Goal: Task Accomplishment & Management: Complete application form

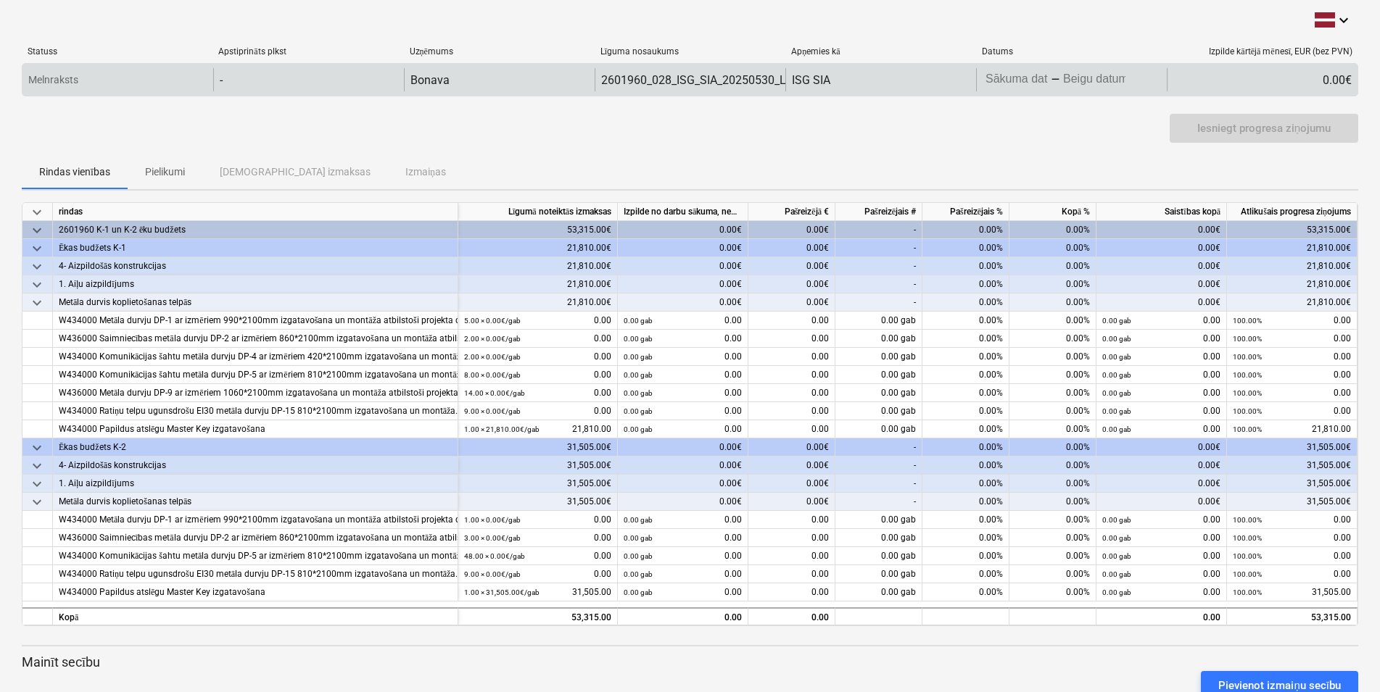
click at [1053, 75] on div "-" at bounding box center [1055, 79] width 9 height 9
click at [1049, 80] on input "Sākuma datums" at bounding box center [1017, 80] width 68 height 20
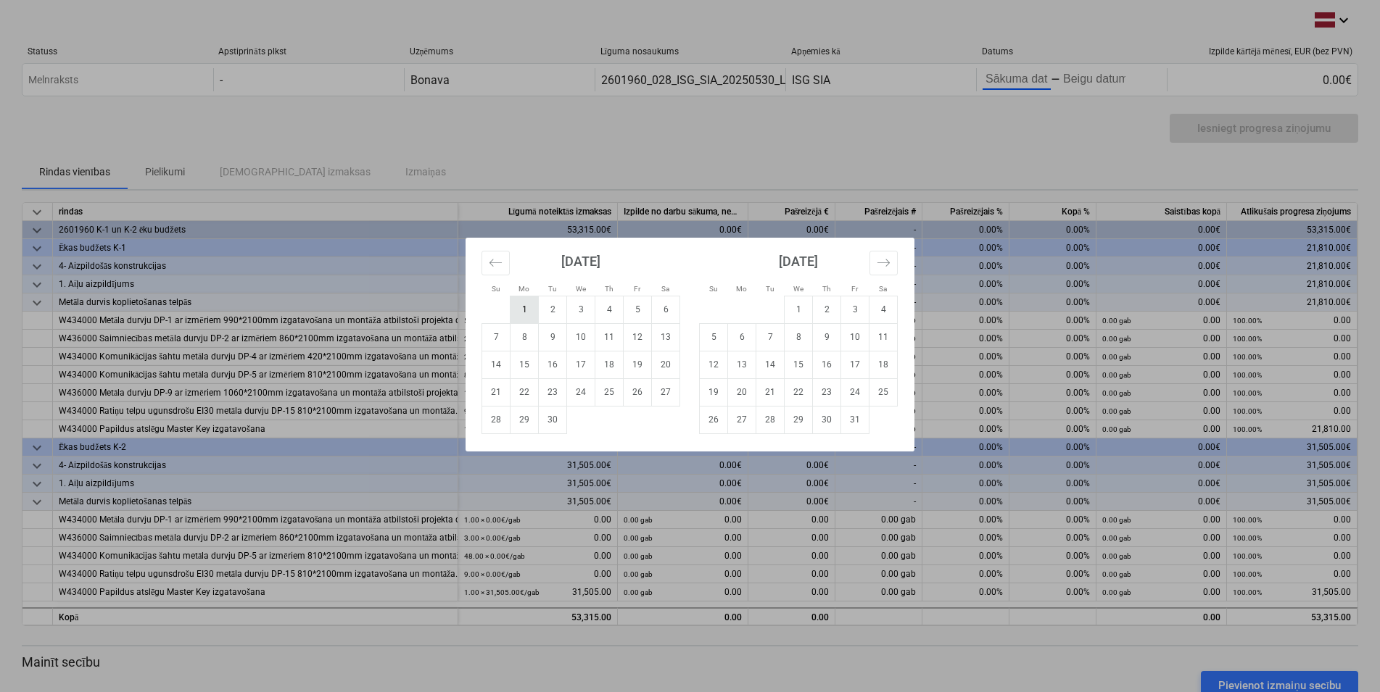
click at [524, 314] on td "1" at bounding box center [524, 310] width 28 height 28
type input "[DATE]"
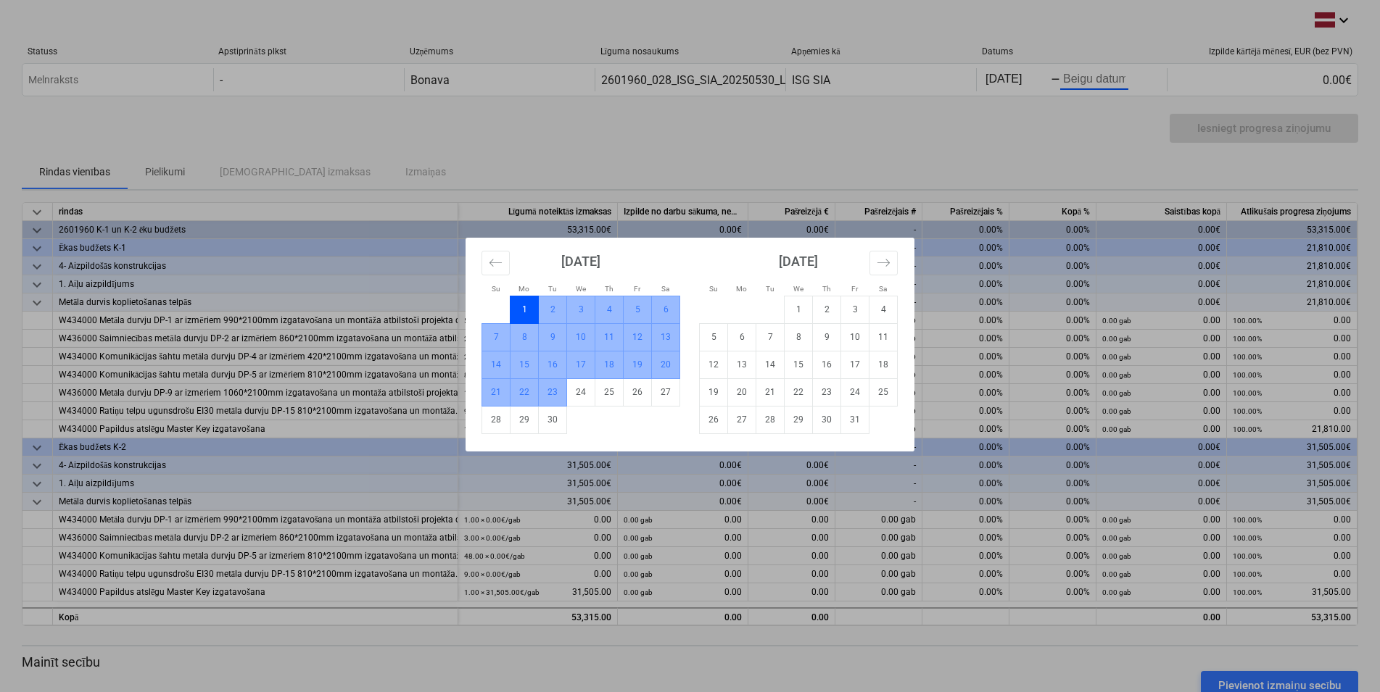
click at [545, 394] on td "23" at bounding box center [553, 393] width 28 height 28
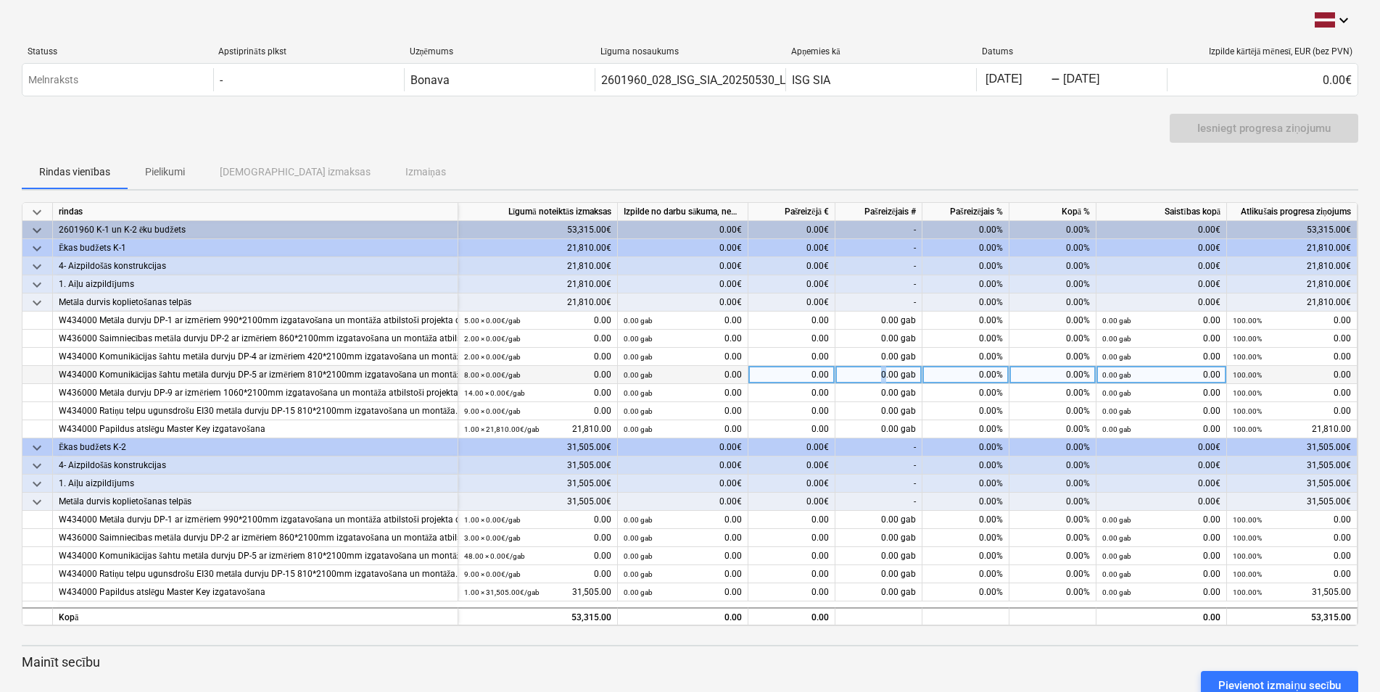
click at [888, 376] on div "0.00 gab" at bounding box center [878, 375] width 87 height 18
type input "8"
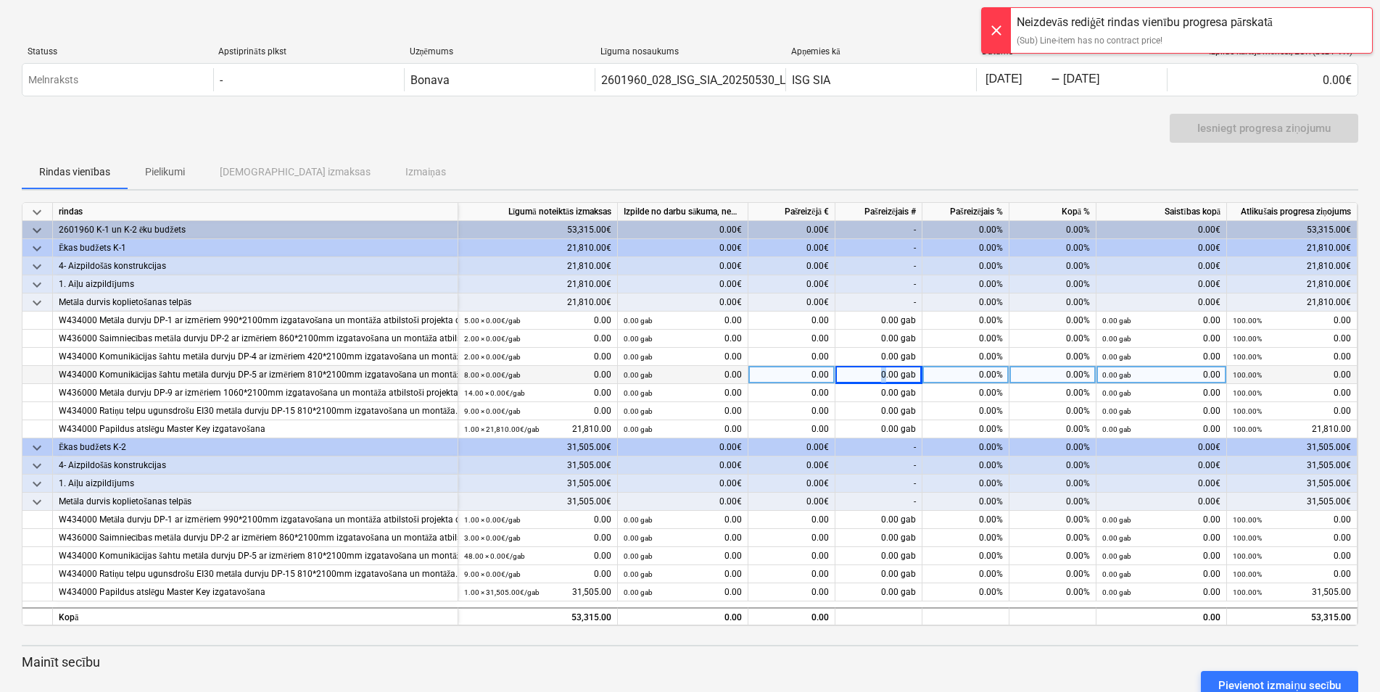
click at [888, 374] on div "0.00 gab" at bounding box center [878, 375] width 87 height 18
type input "8"
click at [993, 81] on input "[DATE]" at bounding box center [1017, 80] width 68 height 20
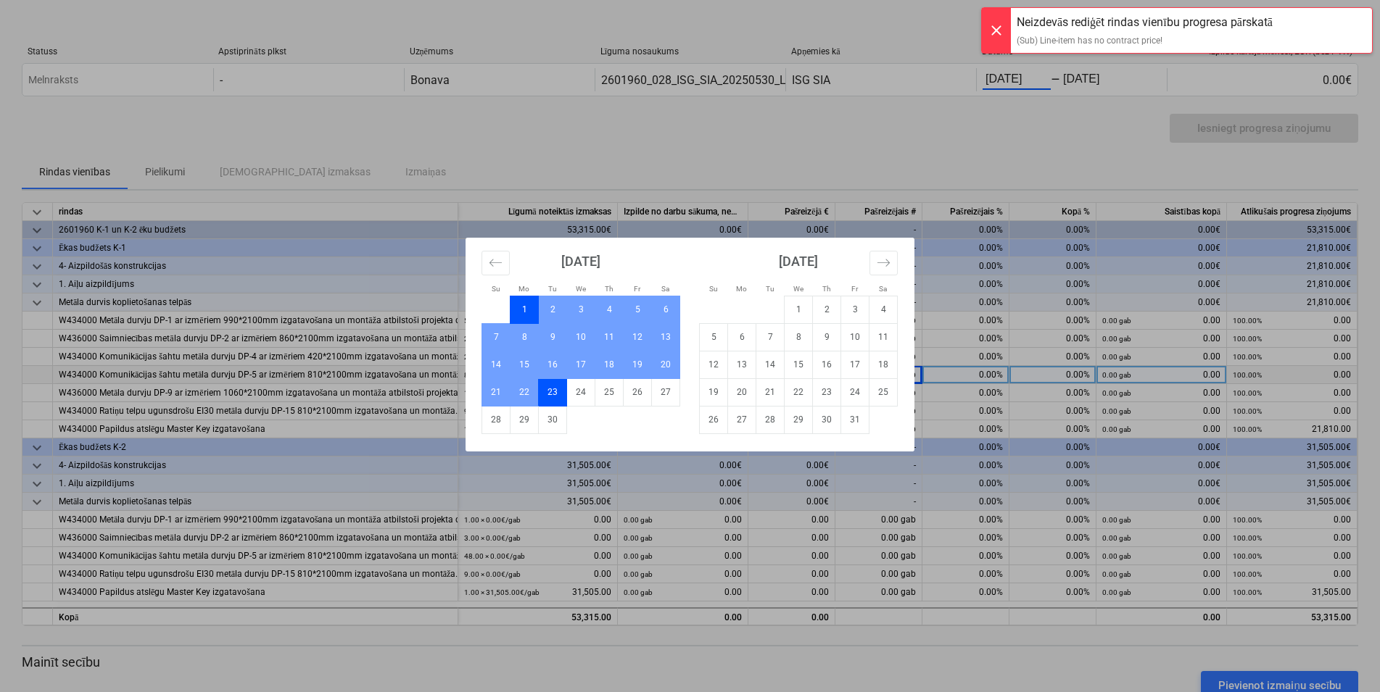
click at [996, 31] on div at bounding box center [996, 30] width 29 height 45
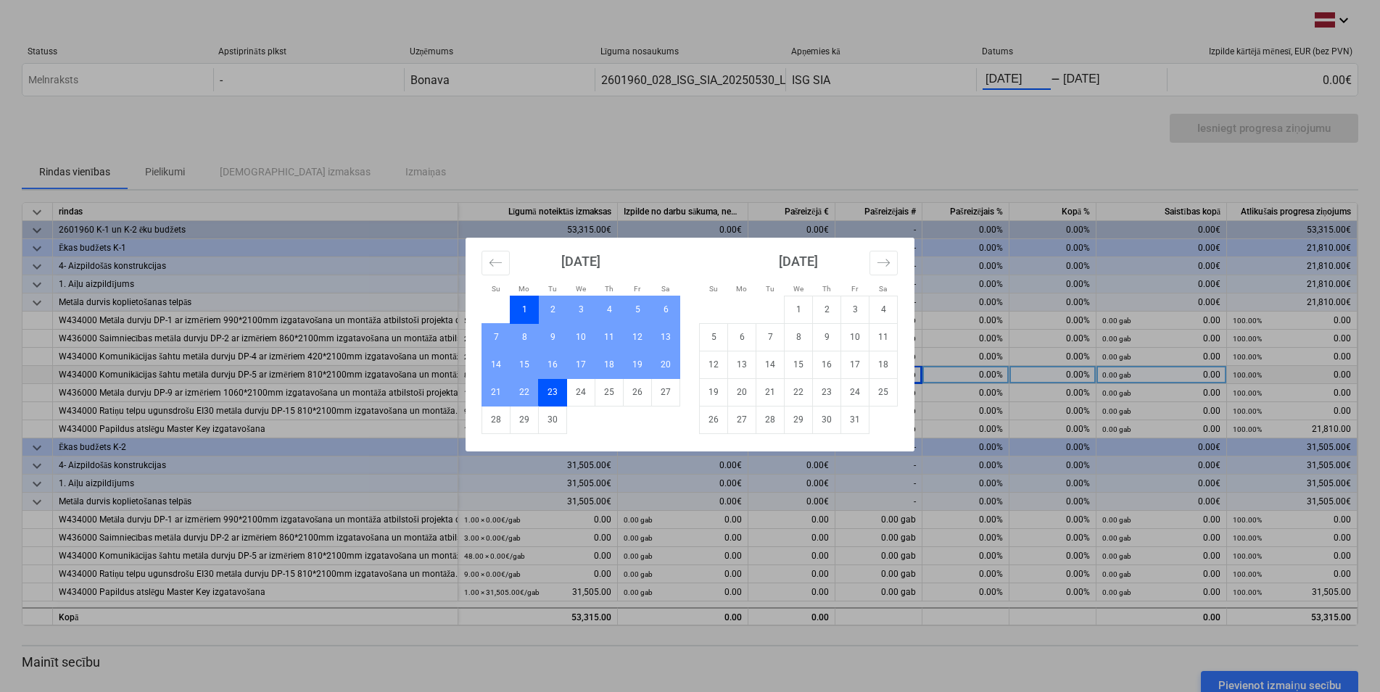
click at [938, 154] on div "Su Mo Tu We Th Fr Sa Su Mo Tu We Th Fr Sa August 2025 1 2 3 4 5 6 7 8 9 10 11 1…" at bounding box center [690, 346] width 1380 height 692
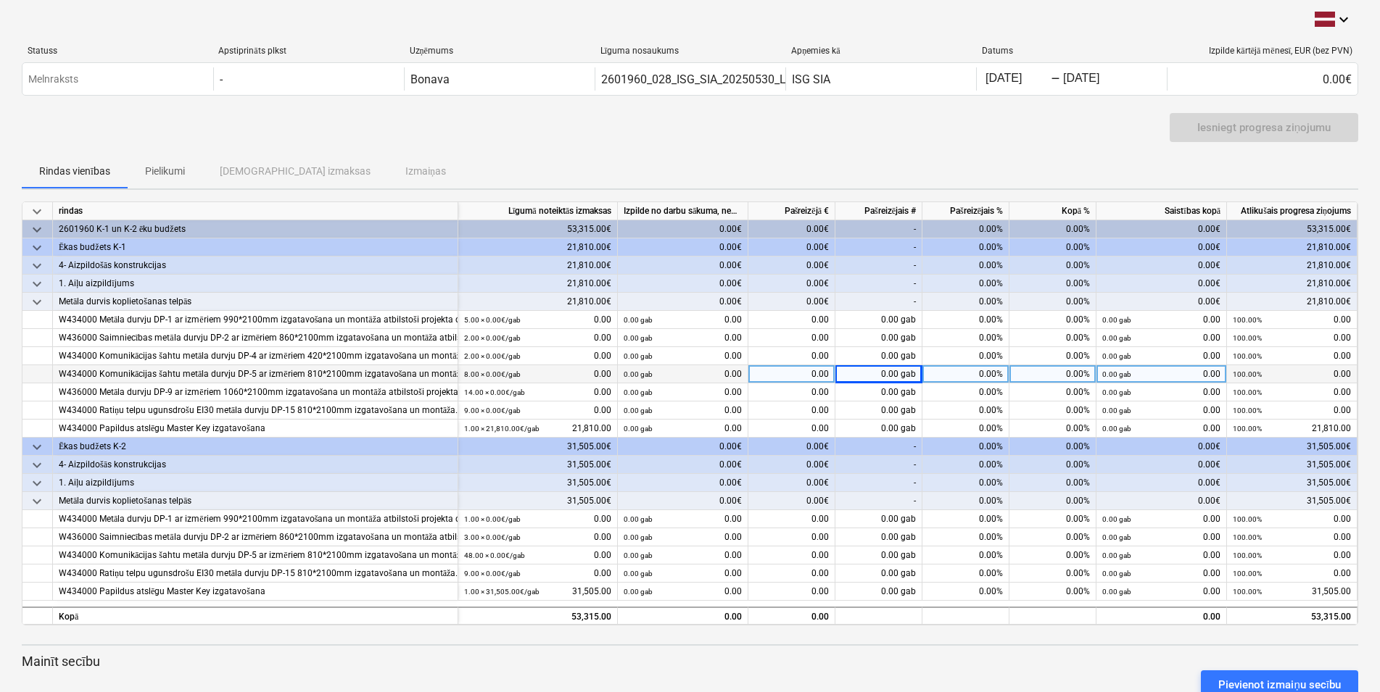
scroll to position [138, 0]
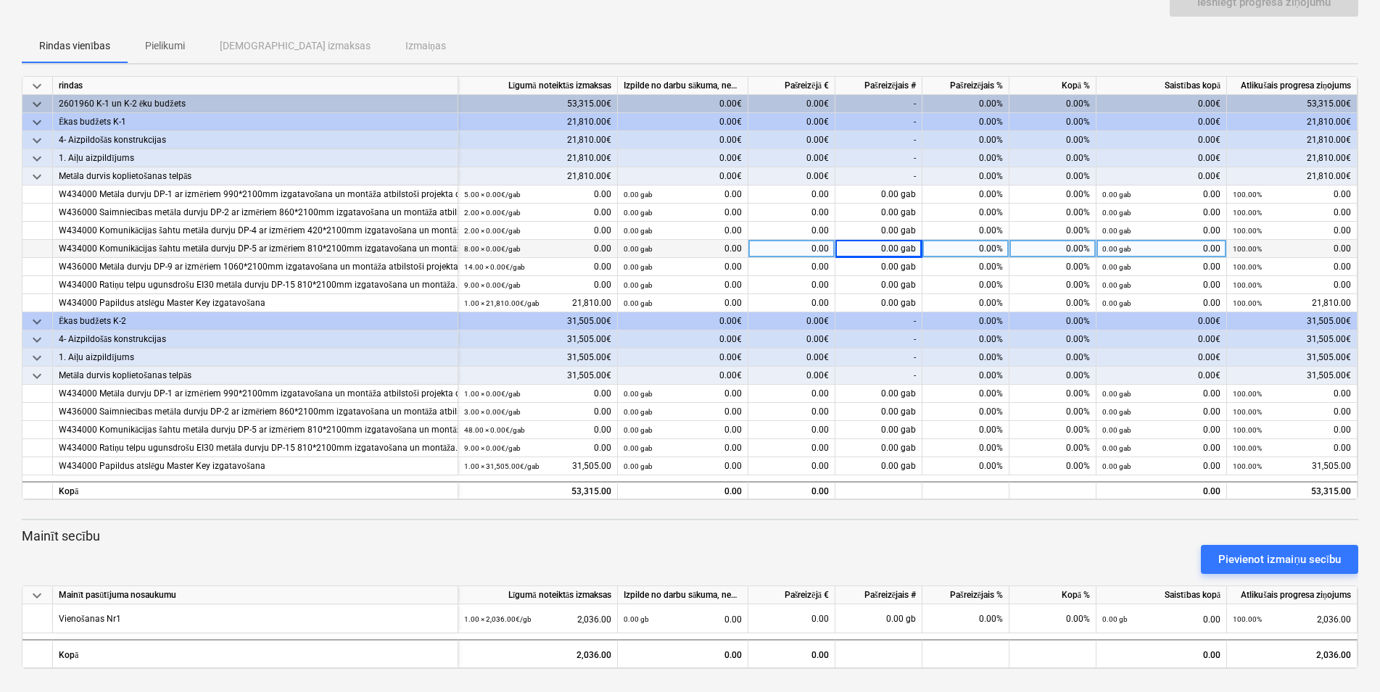
click at [898, 240] on div "0.00 gab" at bounding box center [878, 249] width 87 height 18
type input "8.00"
click at [887, 240] on div "0.00 gab" at bounding box center [878, 249] width 87 height 18
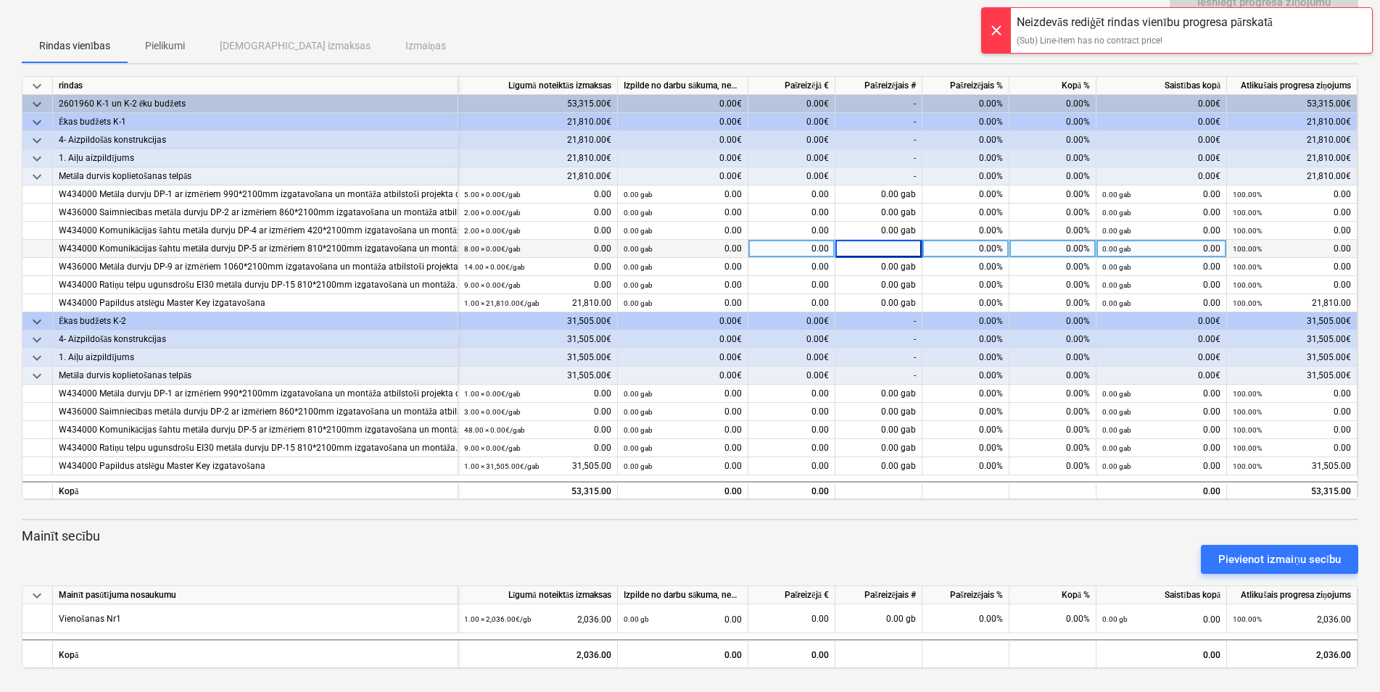
type input "8"
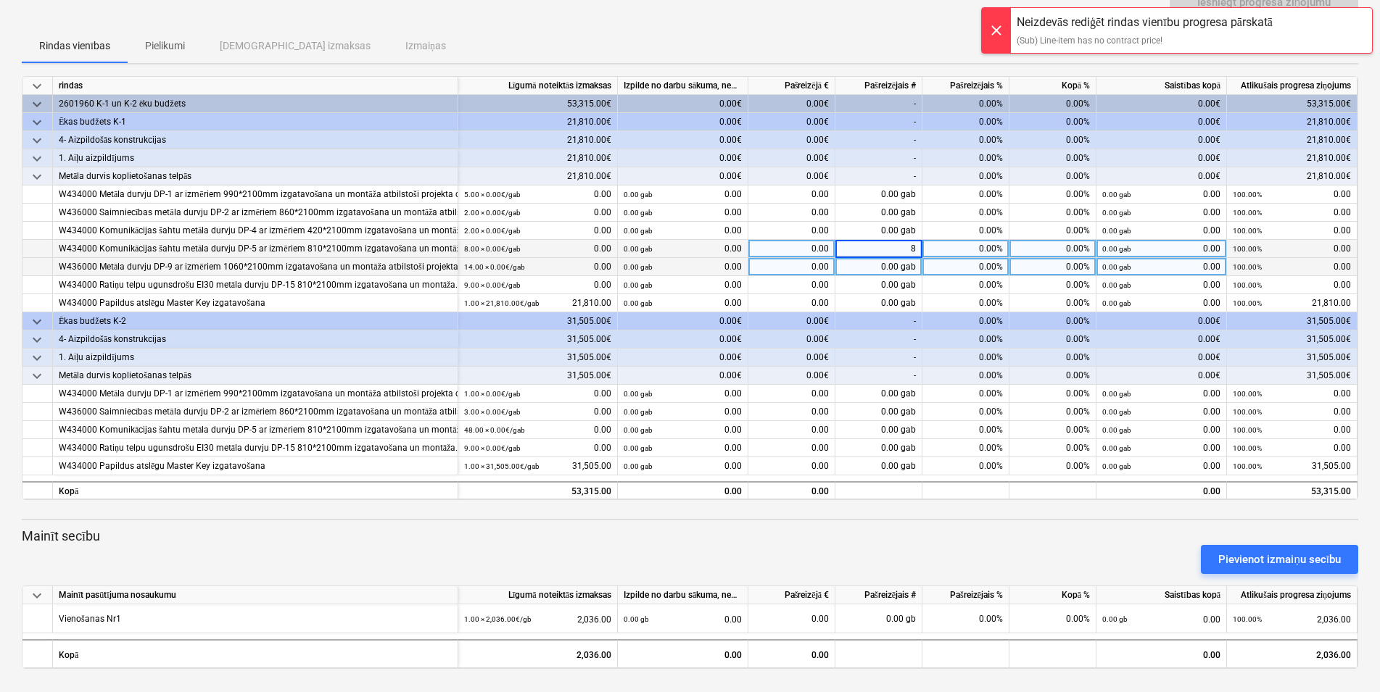
click at [888, 258] on div "0.00 gab" at bounding box center [878, 267] width 87 height 18
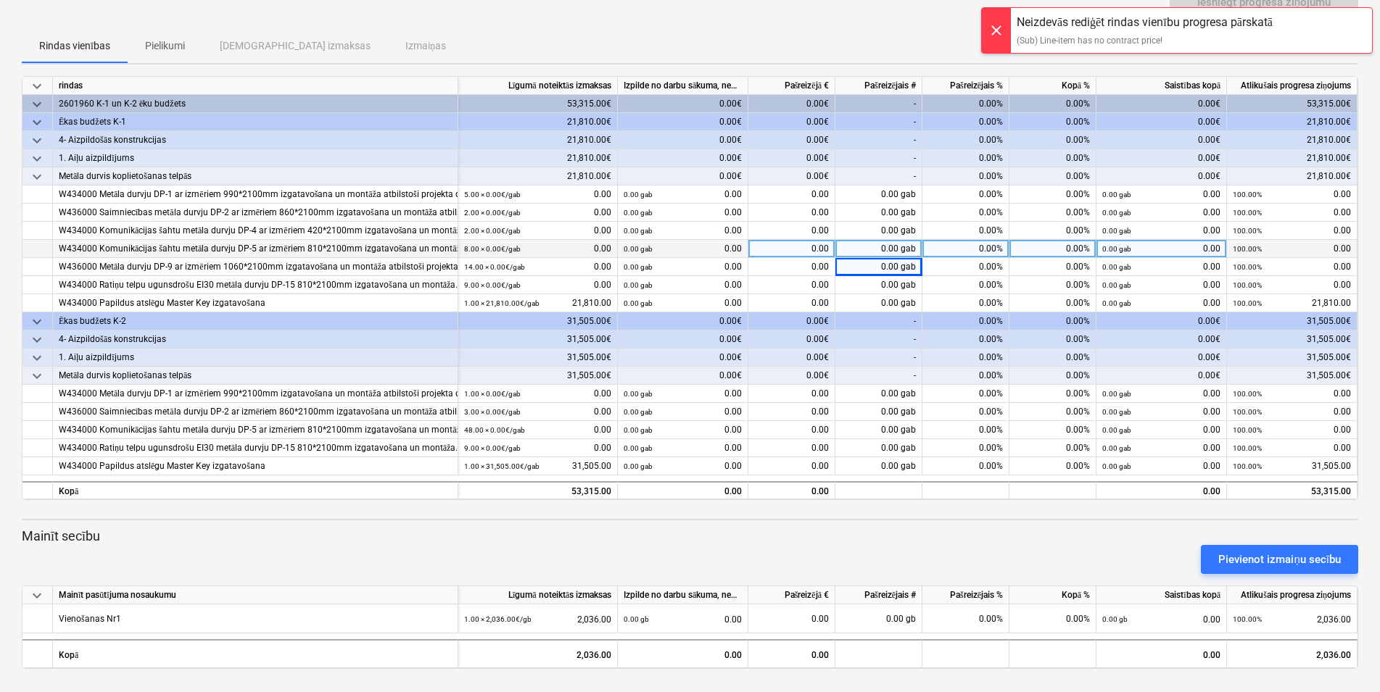
click at [880, 240] on div "0.00 gab" at bounding box center [878, 249] width 87 height 18
click at [993, 30] on div at bounding box center [996, 30] width 29 height 45
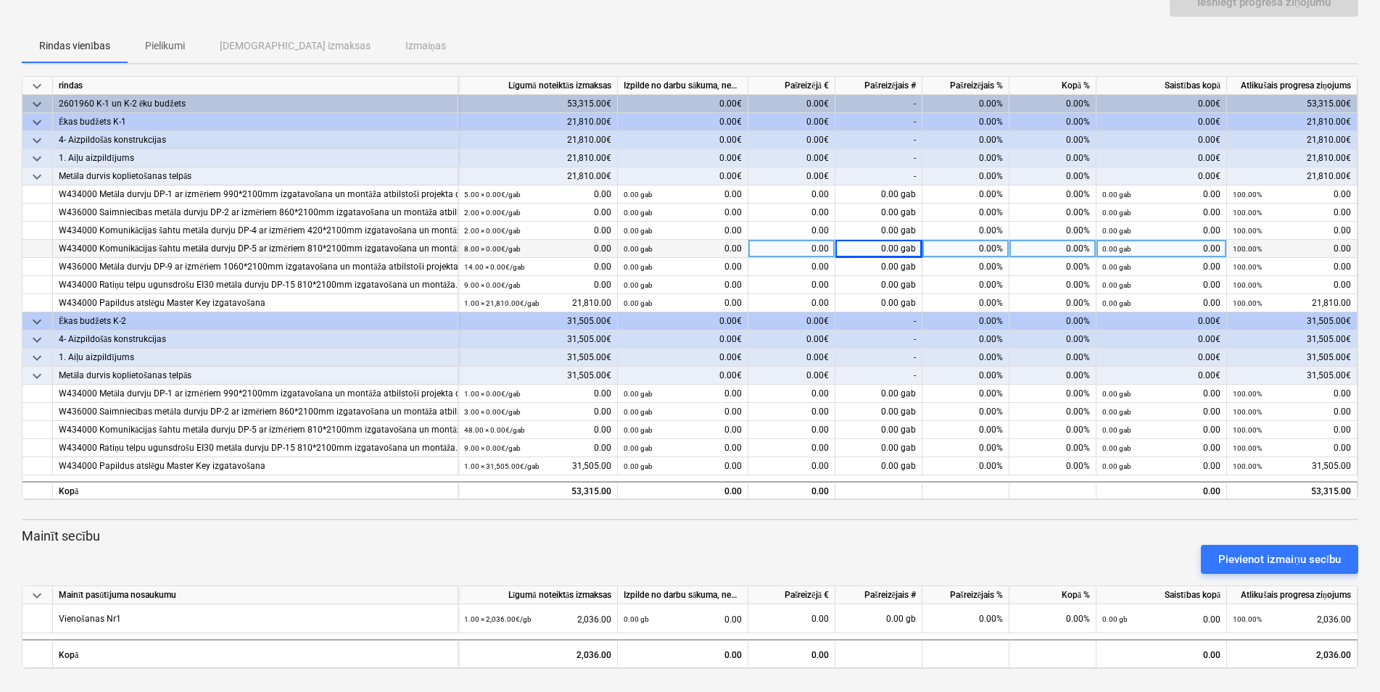
scroll to position [0, 0]
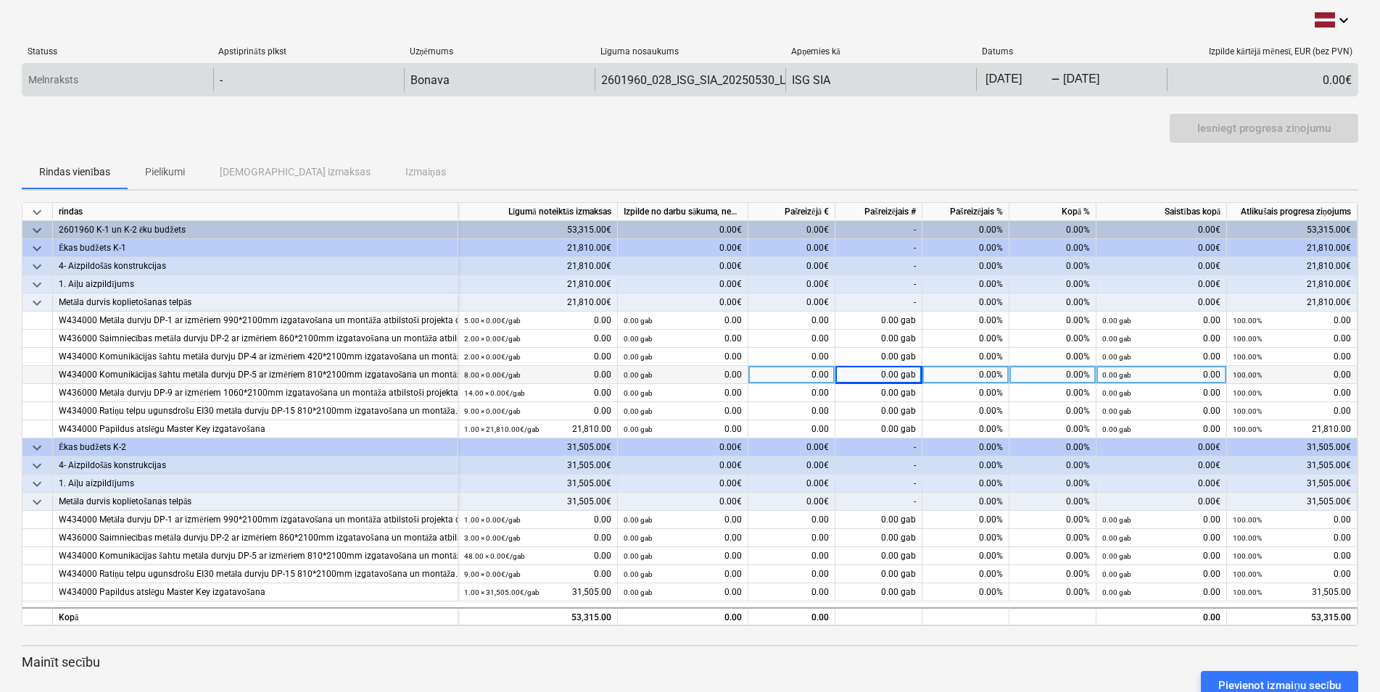
click at [91, 83] on div "Melnraksts" at bounding box center [117, 79] width 191 height 23
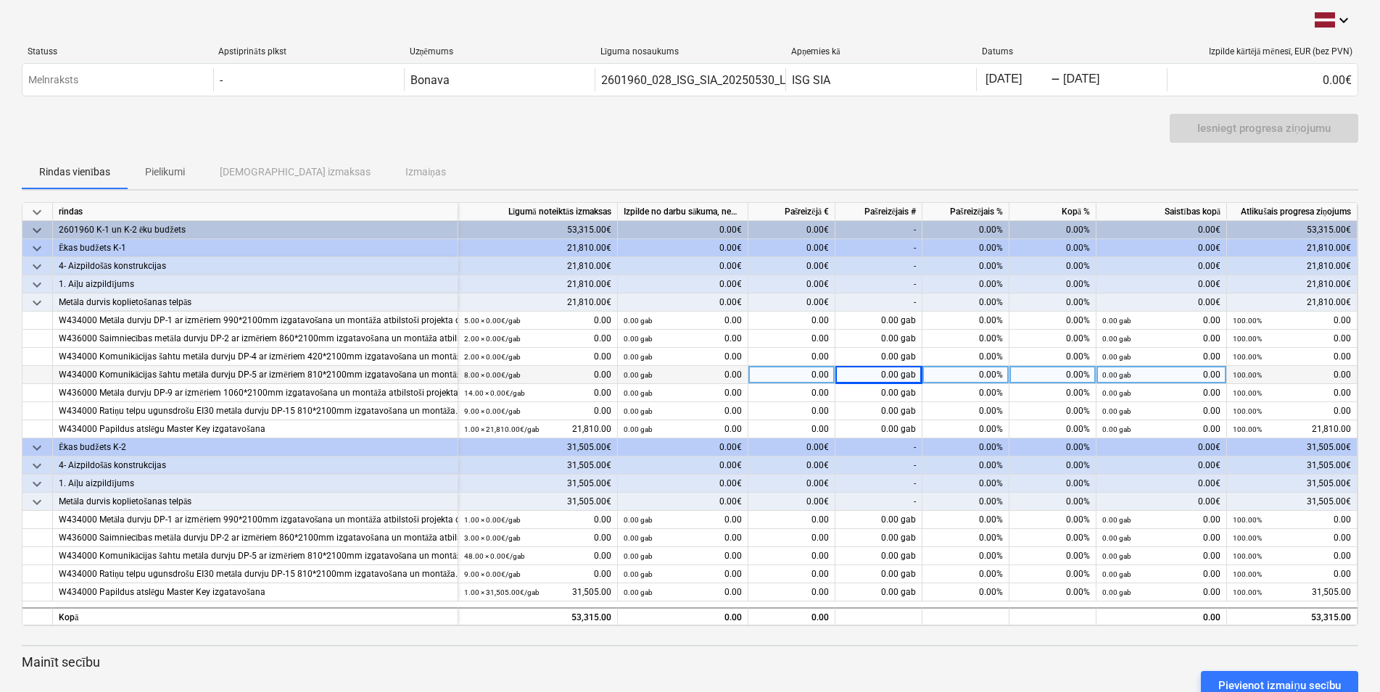
click at [341, 135] on div "Iesniegt progresa ziņojumu" at bounding box center [690, 134] width 1336 height 41
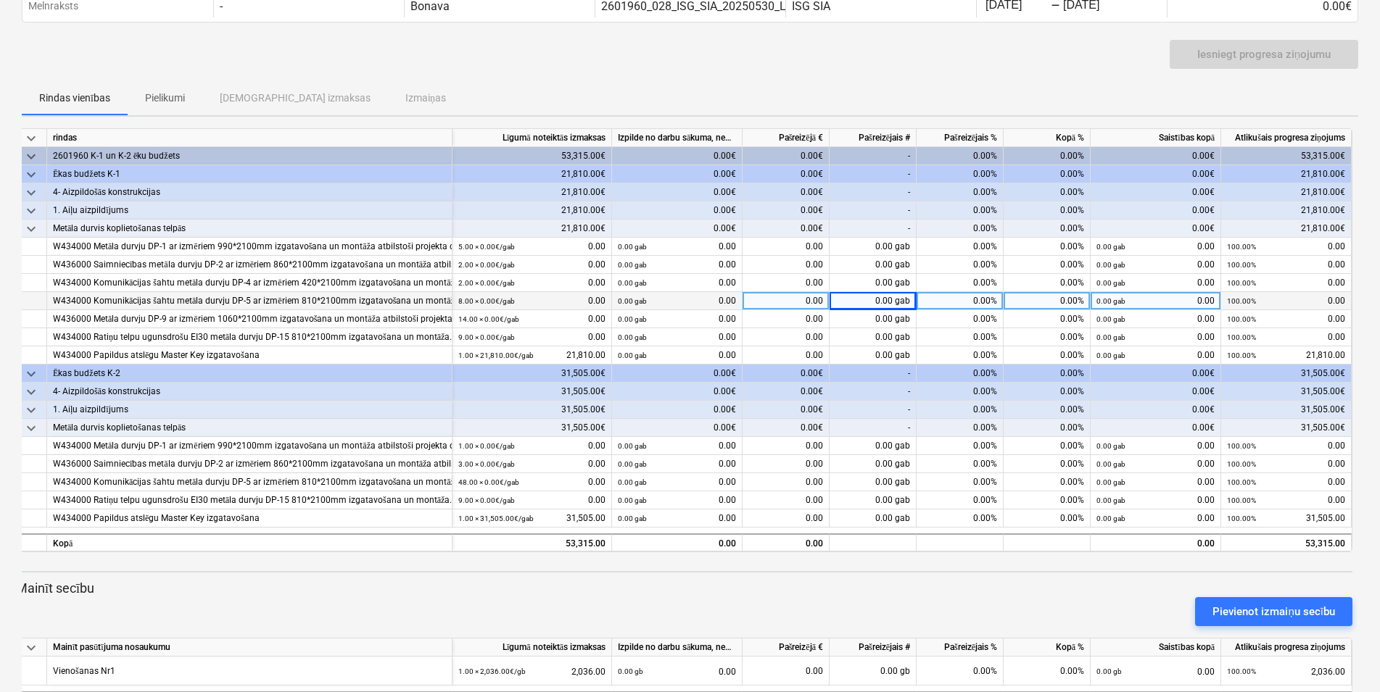
scroll to position [138, 0]
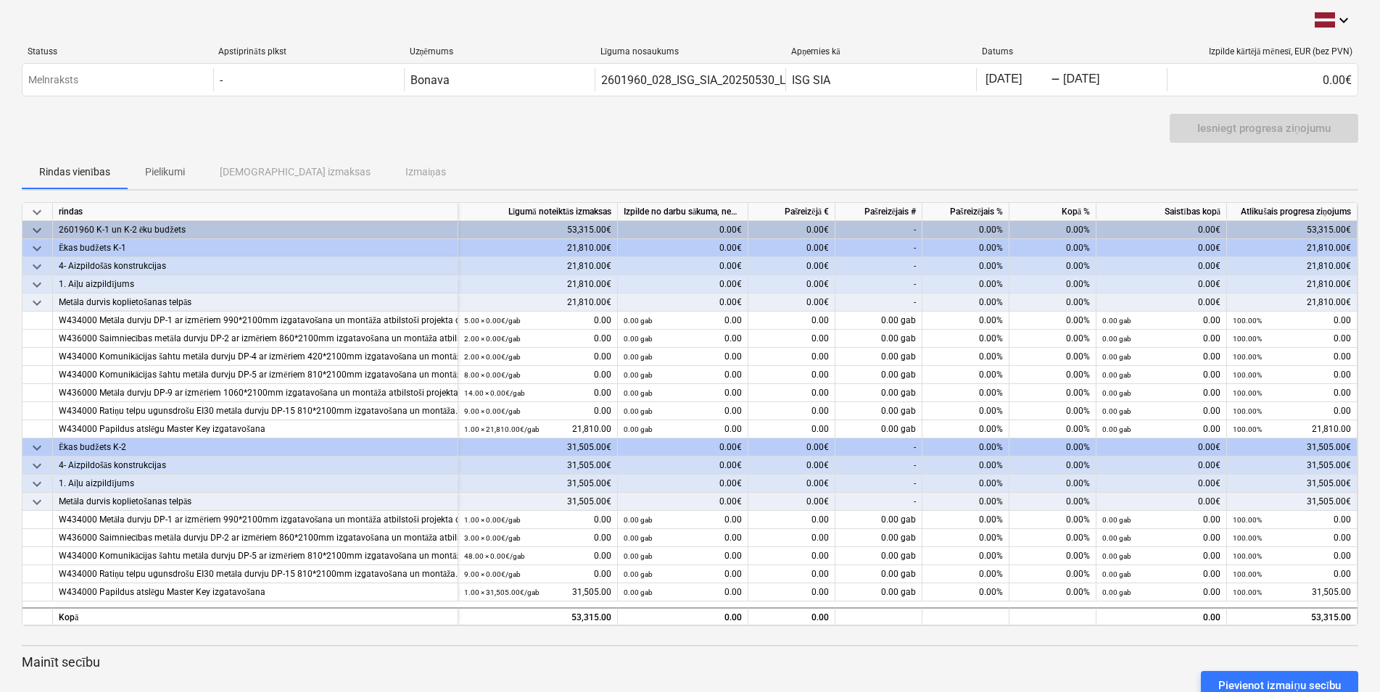
scroll to position [138, 0]
